Goal: Information Seeking & Learning: Find specific page/section

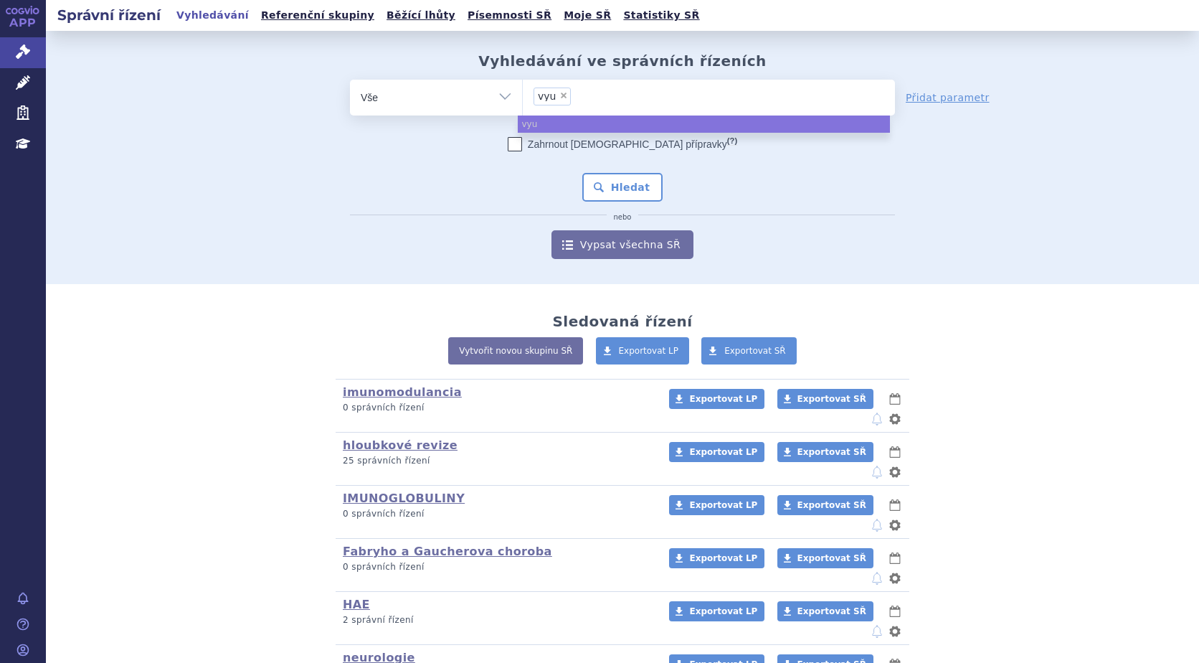
click at [559, 96] on span "×" at bounding box center [563, 95] width 9 height 9
click at [523, 96] on select "vyu" at bounding box center [522, 97] width 1 height 36
select select
type input "v"
type input "vy"
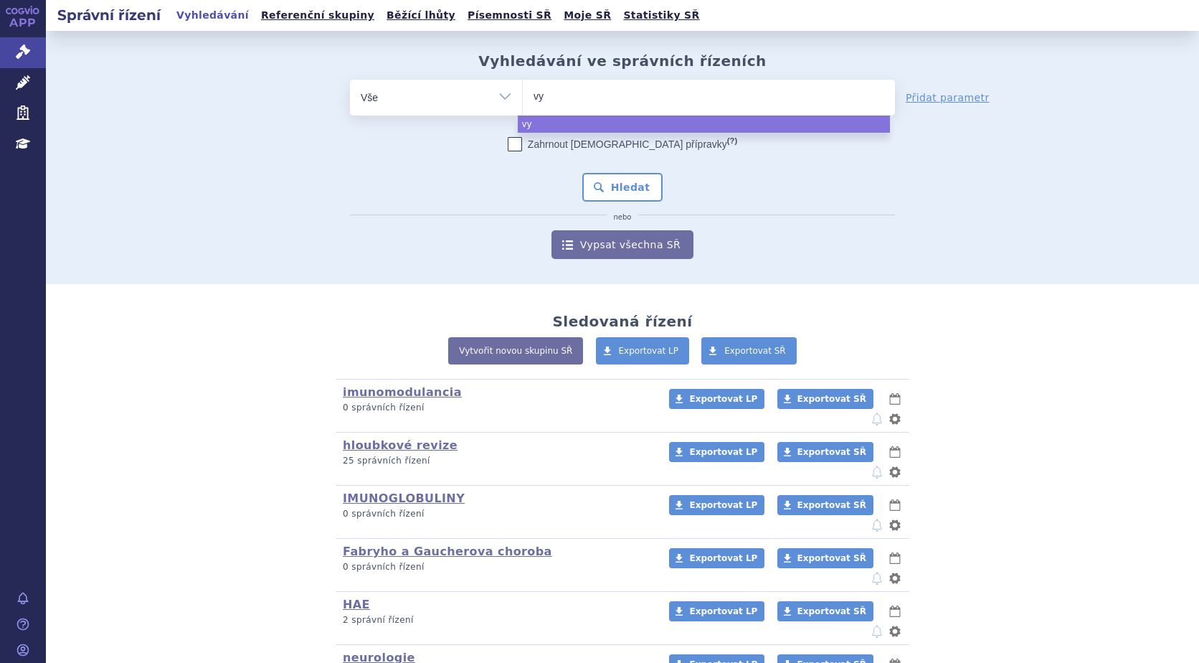
type input "vyd"
type input "vydu"
type input "vydur"
type input "vydura"
select select "vydura"
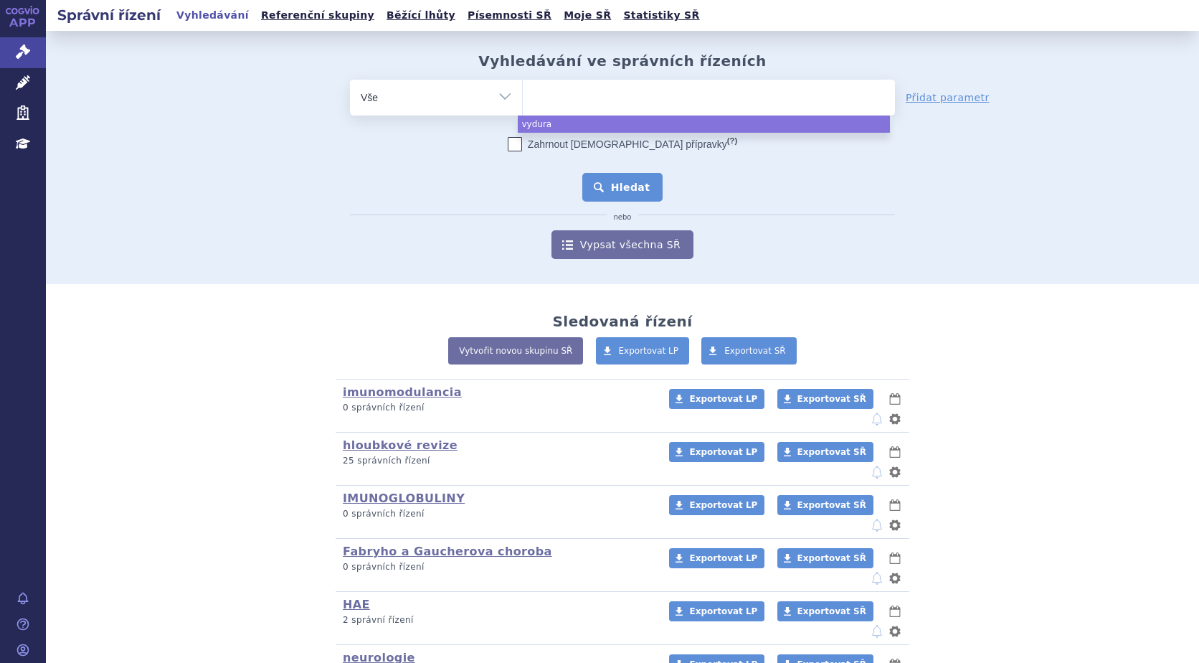
click at [622, 190] on button "Hledat" at bounding box center [622, 187] width 81 height 29
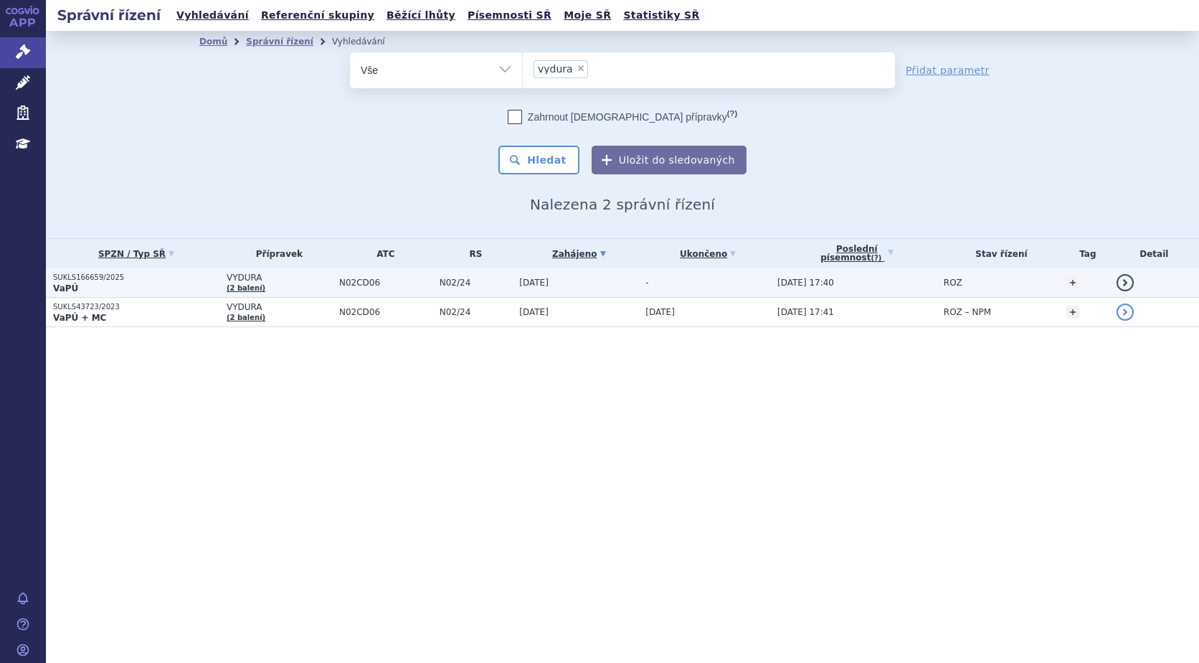
click at [74, 288] on strong "VaPÚ" at bounding box center [65, 288] width 25 height 10
click at [111, 283] on p "VaPÚ" at bounding box center [136, 288] width 166 height 11
click at [110, 283] on p "VaPÚ" at bounding box center [136, 288] width 166 height 11
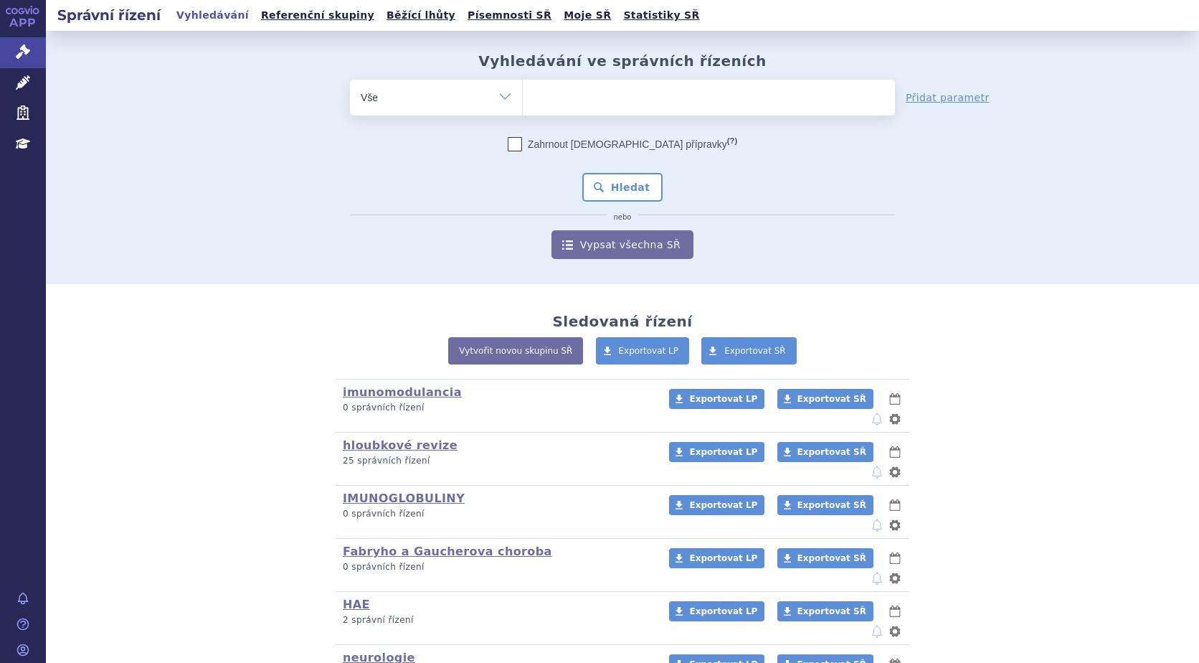
click at [598, 107] on ul at bounding box center [709, 95] width 372 height 30
click at [523, 107] on select at bounding box center [522, 97] width 1 height 36
type input "sa"
click at [587, 100] on ul "sa" at bounding box center [709, 95] width 372 height 30
click at [523, 100] on select "sa" at bounding box center [522, 97] width 1 height 36
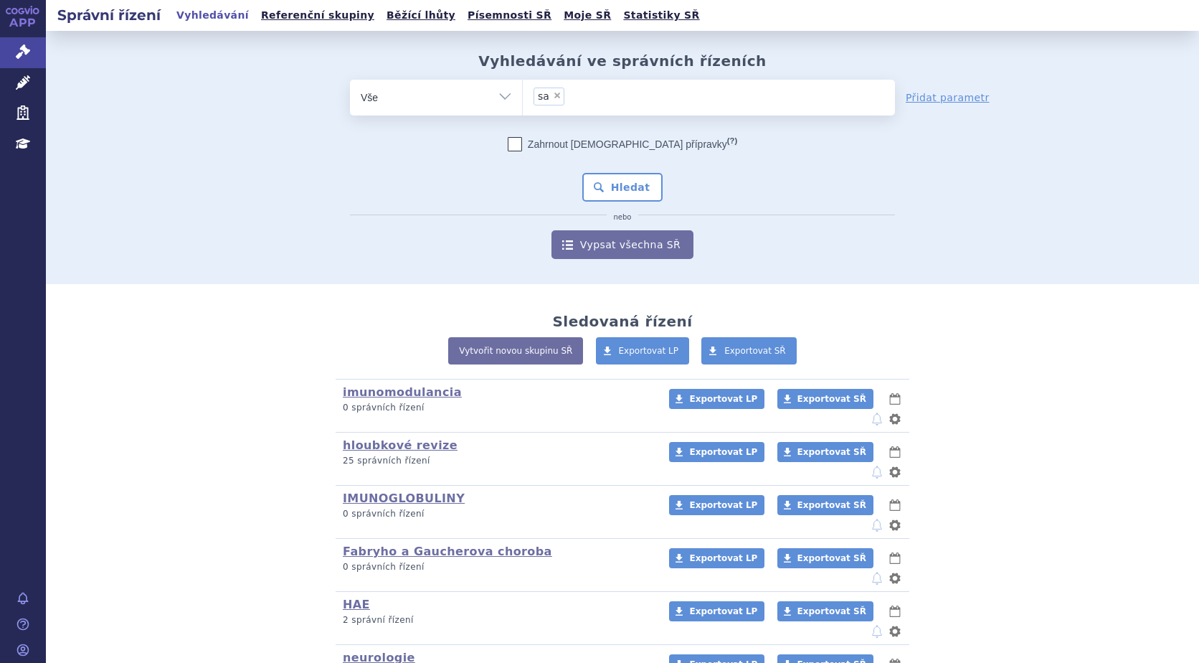
select select "sa"
click at [559, 93] on ul "× sa" at bounding box center [709, 96] width 372 height 32
click at [523, 93] on select "sa" at bounding box center [522, 97] width 1 height 36
click at [547, 105] on li "× sa" at bounding box center [549, 96] width 31 height 18
click at [523, 105] on select "sa" at bounding box center [522, 97] width 1 height 36
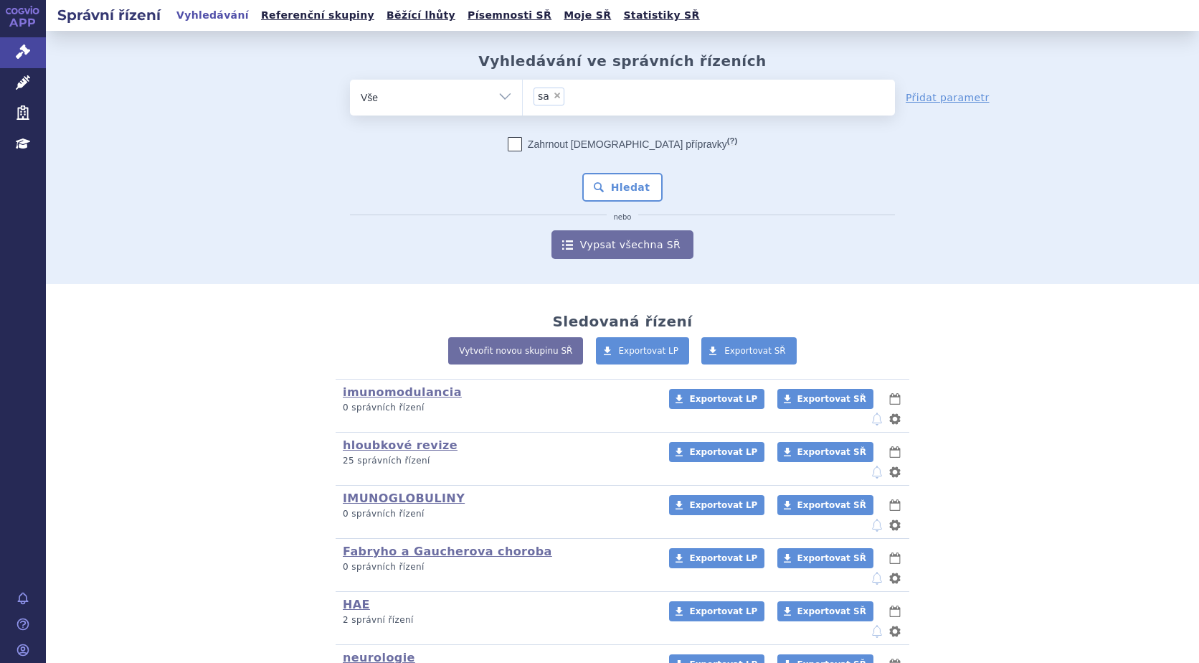
click at [553, 93] on span "×" at bounding box center [557, 95] width 9 height 9
click at [523, 93] on select "sa" at bounding box center [522, 97] width 1 height 36
select select
type input "onu"
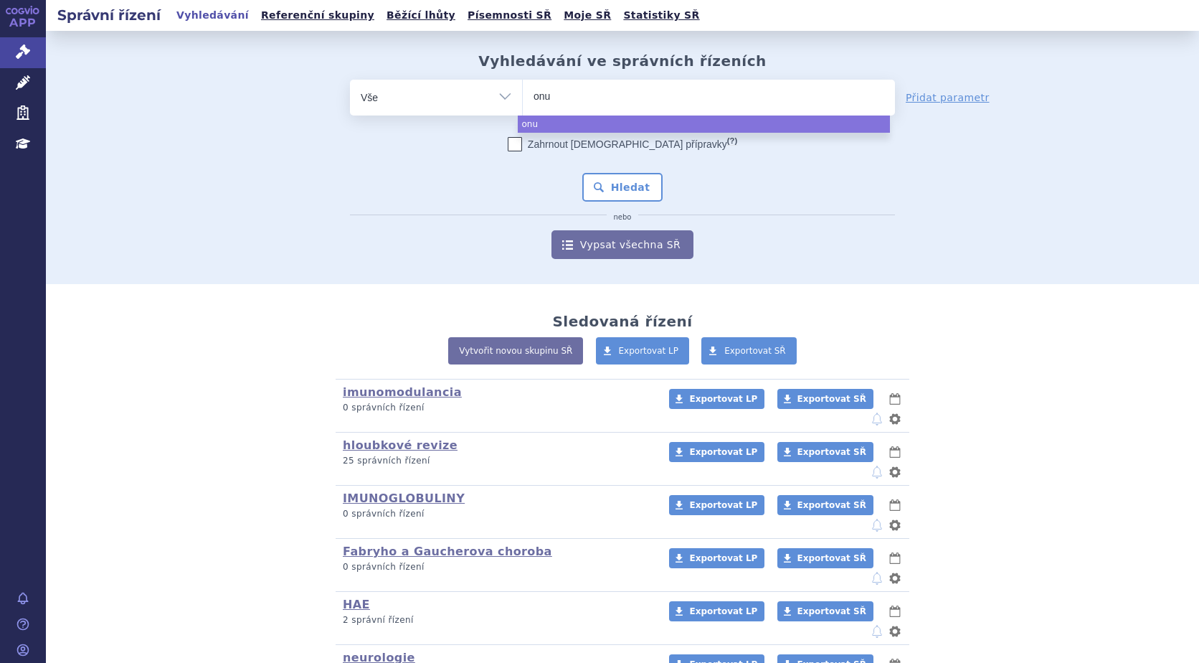
type input "onur"
type input "onure"
select select "onure"
click at [628, 198] on button "Hledat" at bounding box center [622, 187] width 81 height 29
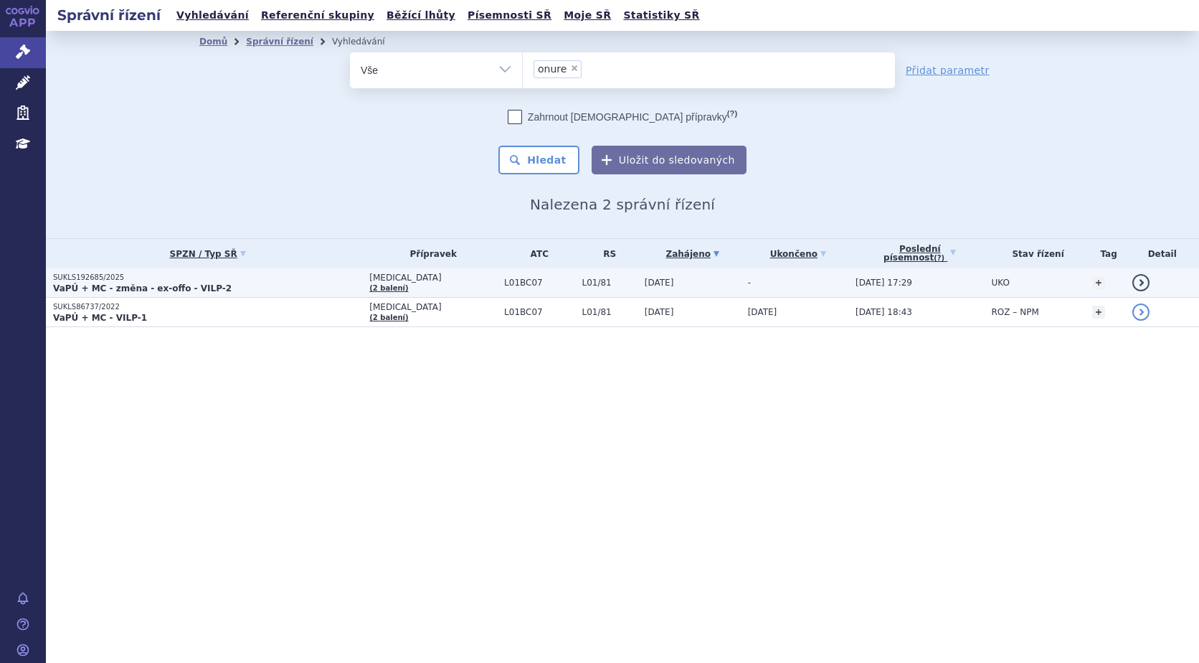
click at [124, 286] on strong "VaPÚ + MC - změna - ex-offo - VILP-2" at bounding box center [142, 288] width 179 height 10
